Goal: Information Seeking & Learning: Find specific fact

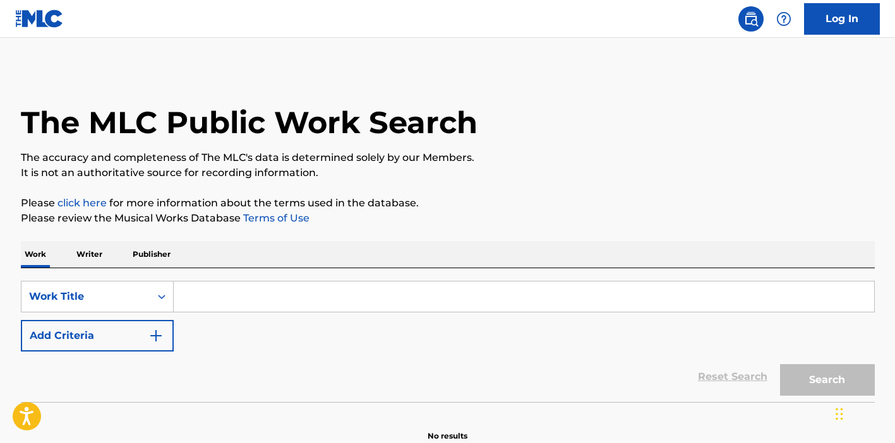
click at [402, 292] on input "Search Form" at bounding box center [524, 297] width 700 height 30
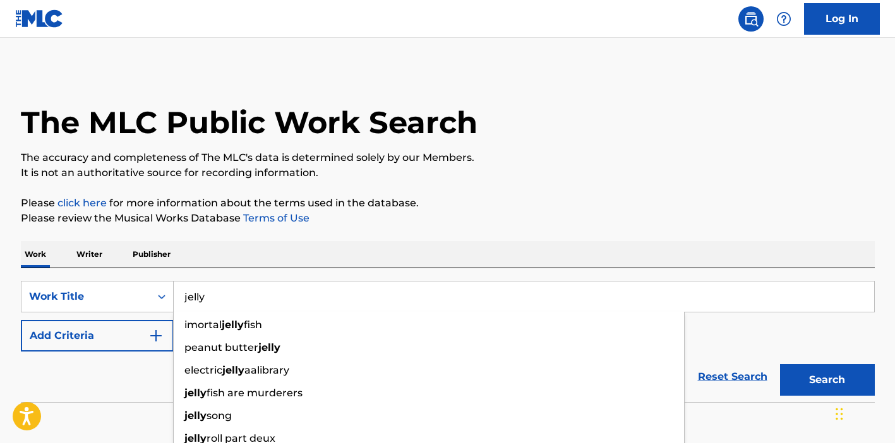
type input "jelly"
click at [94, 345] on button "Add Criteria" at bounding box center [97, 336] width 153 height 32
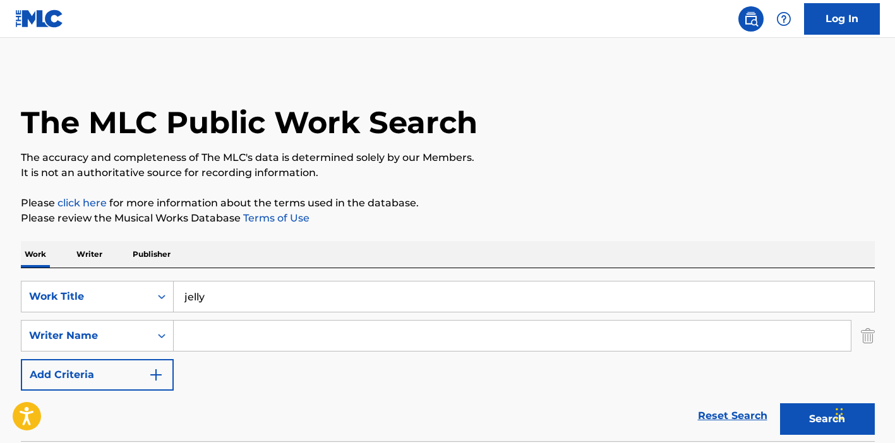
click at [202, 336] on input "Search Form" at bounding box center [512, 336] width 677 height 30
type input "[PERSON_NAME]"
click at [780, 403] on button "Search" at bounding box center [827, 419] width 95 height 32
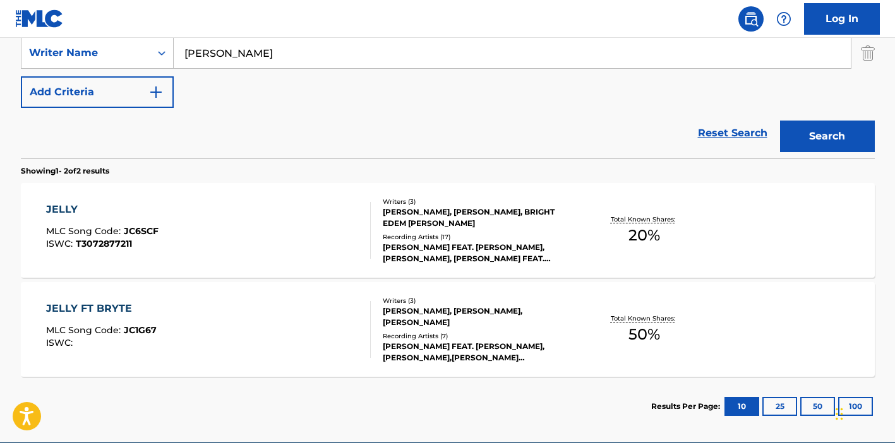
scroll to position [343, 0]
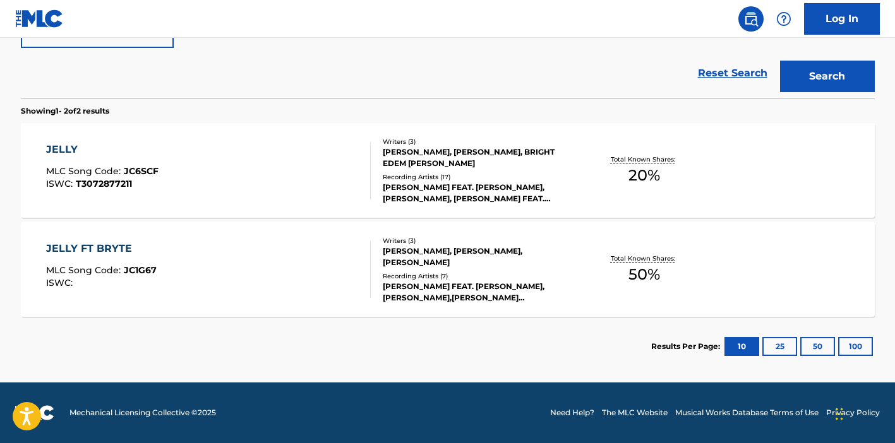
click at [241, 174] on div "JELLY MLC Song Code : JC6SCF ISWC : T3072877211" at bounding box center [208, 170] width 325 height 57
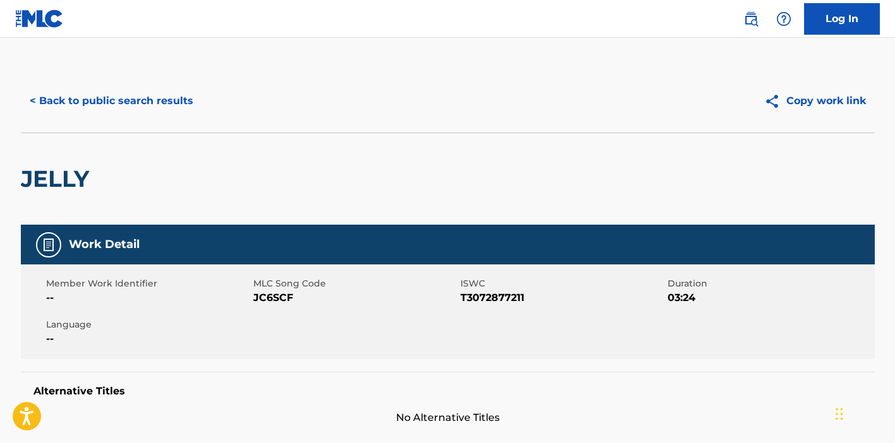
click at [149, 94] on button "< Back to public search results" at bounding box center [111, 101] width 181 height 32
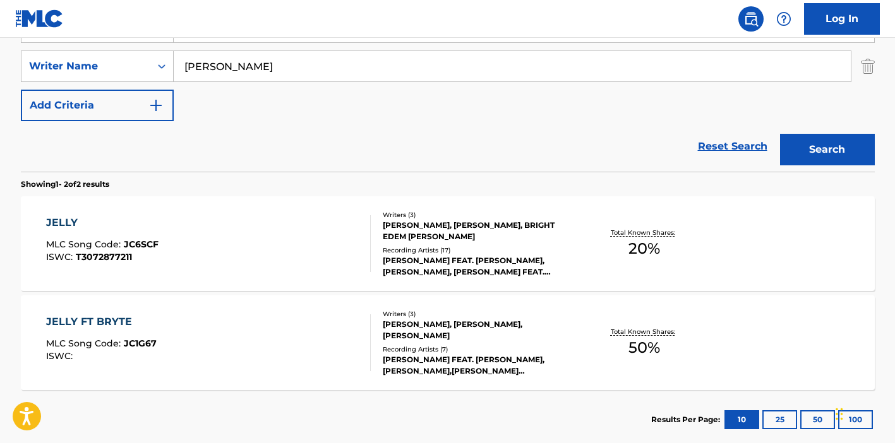
scroll to position [194, 0]
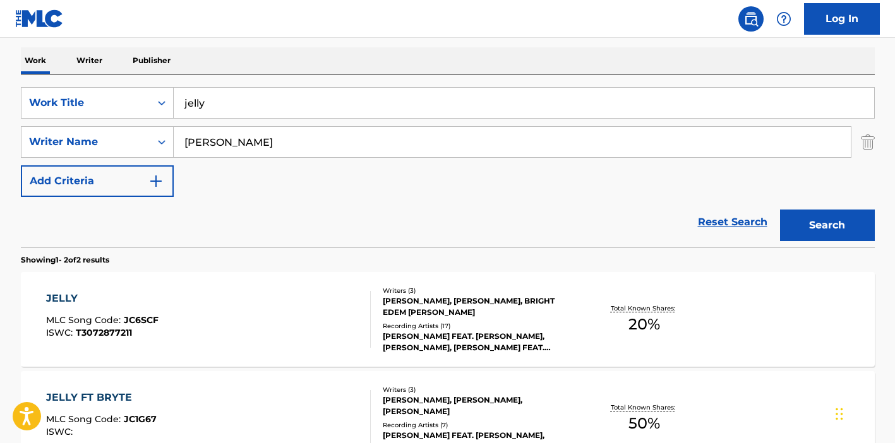
click at [266, 93] on input "jelly" at bounding box center [524, 103] width 700 height 30
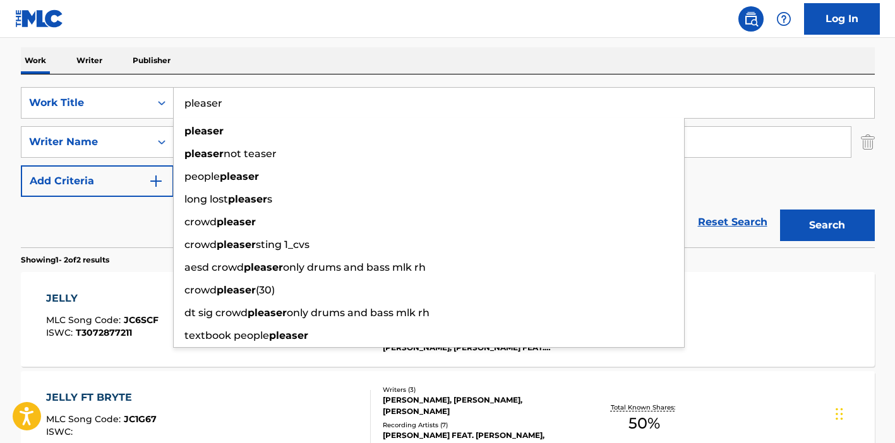
type input "pleaser"
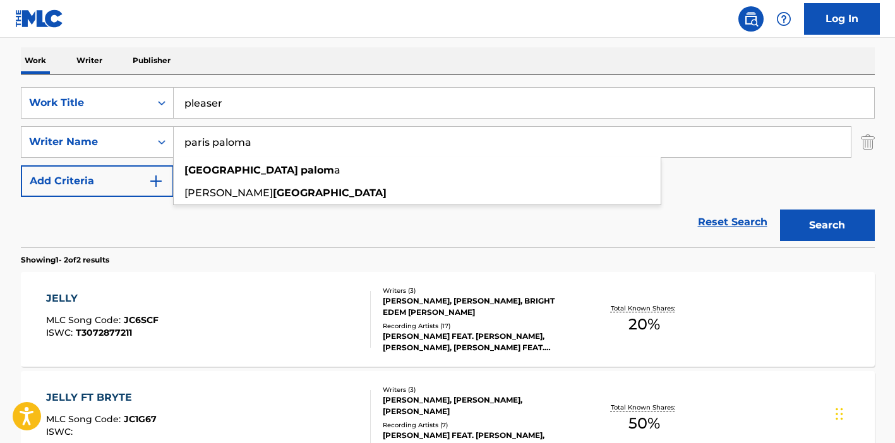
type input "paris paloma"
click at [780, 210] on button "Search" at bounding box center [827, 226] width 95 height 32
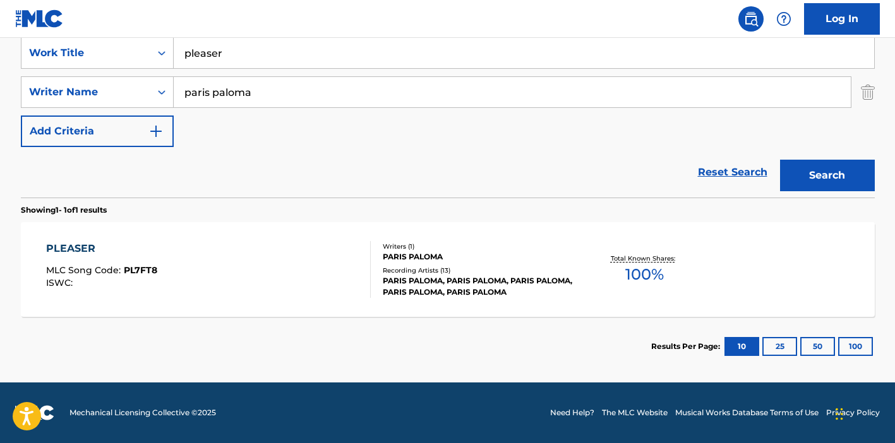
click at [278, 237] on div "PLEASER MLC Song Code : PL7FT8 ISWC : Writers ( 1 ) PARIS PALOMA Recording Arti…" at bounding box center [448, 269] width 854 height 95
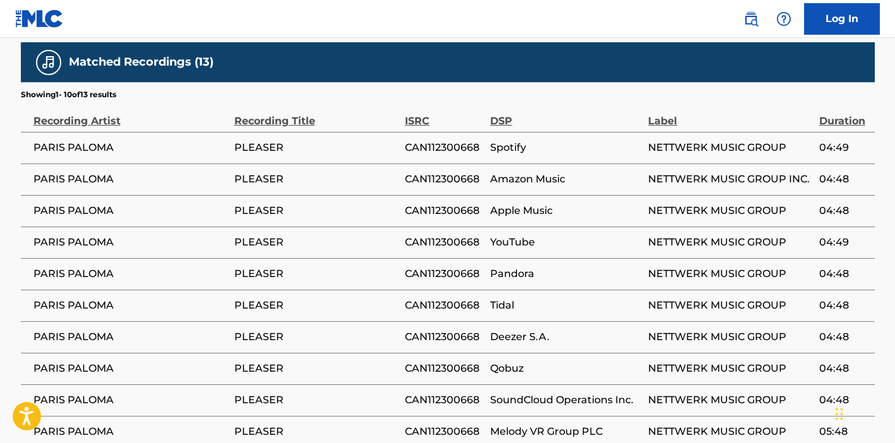
scroll to position [865, 0]
